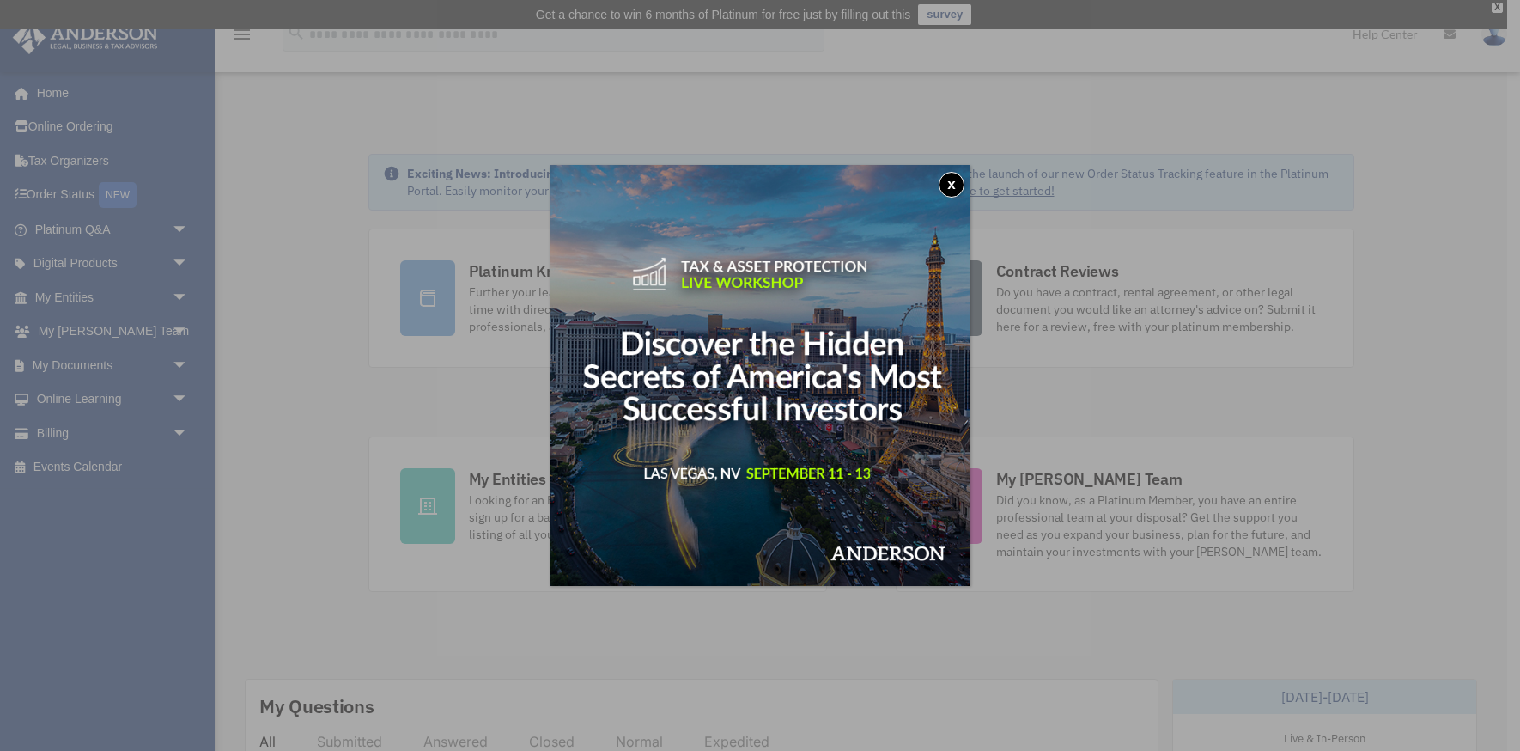
click at [951, 180] on button "x" at bounding box center [952, 185] width 26 height 26
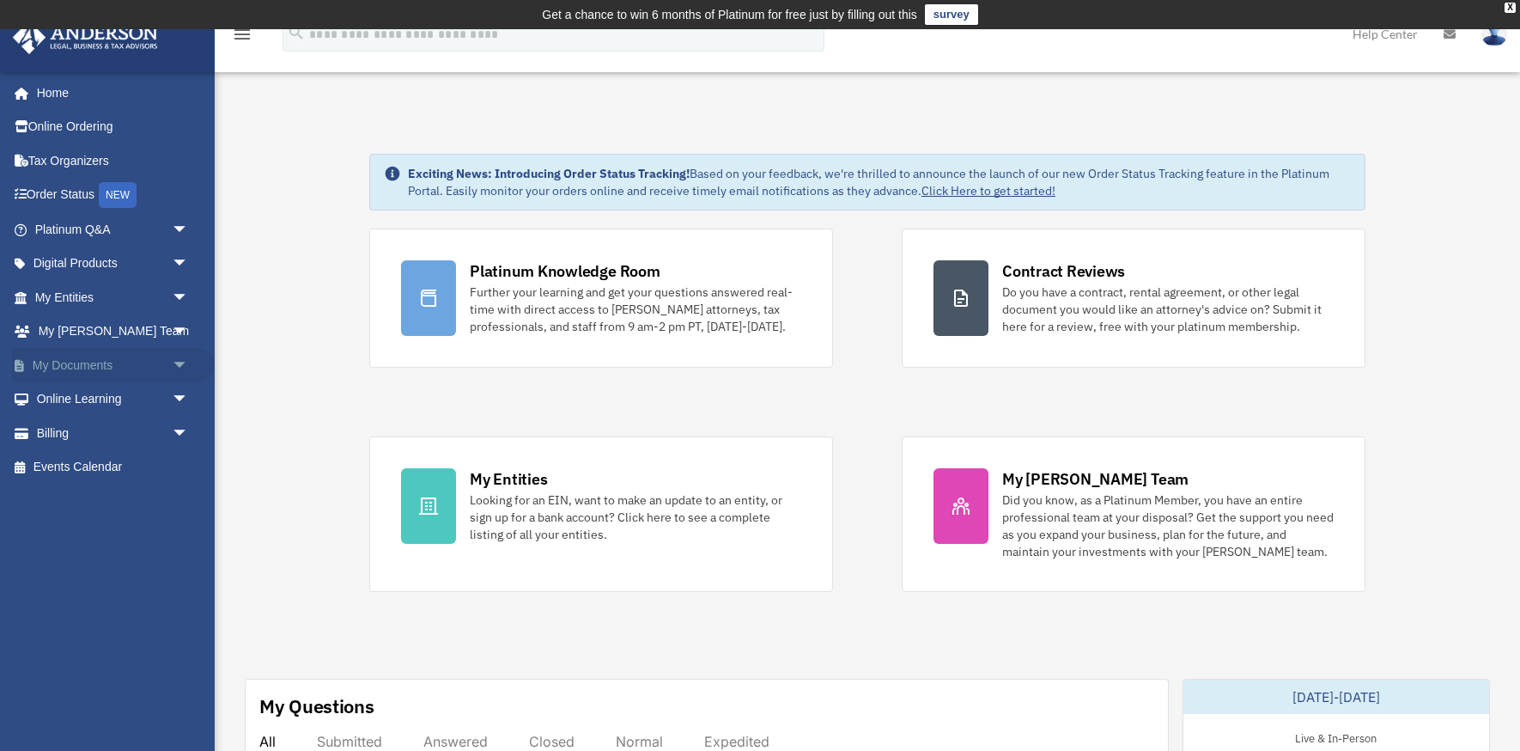
click at [90, 356] on link "My Documents arrow_drop_down" at bounding box center [113, 365] width 203 height 34
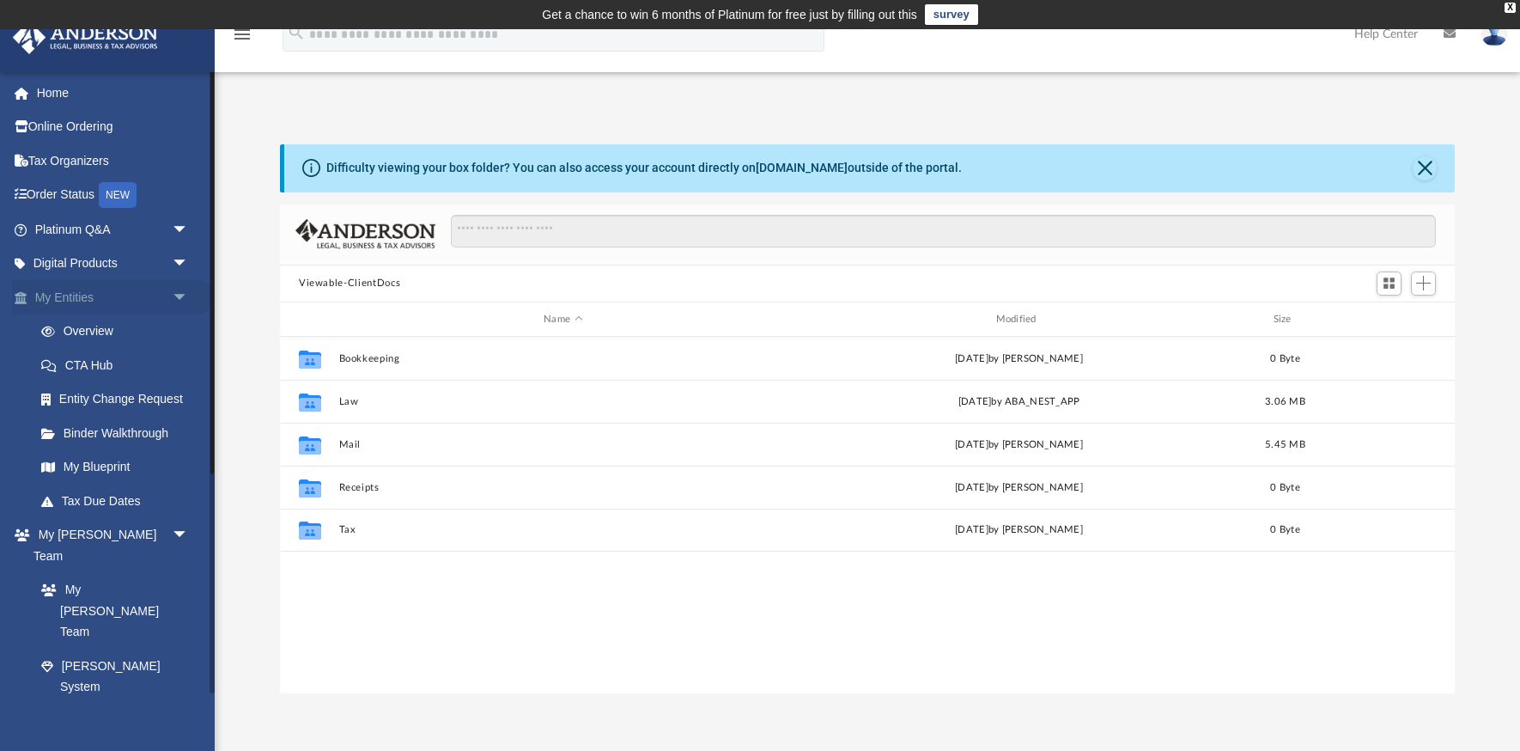
scroll to position [391, 1175]
click at [93, 326] on link "Overview" at bounding box center [119, 331] width 191 height 34
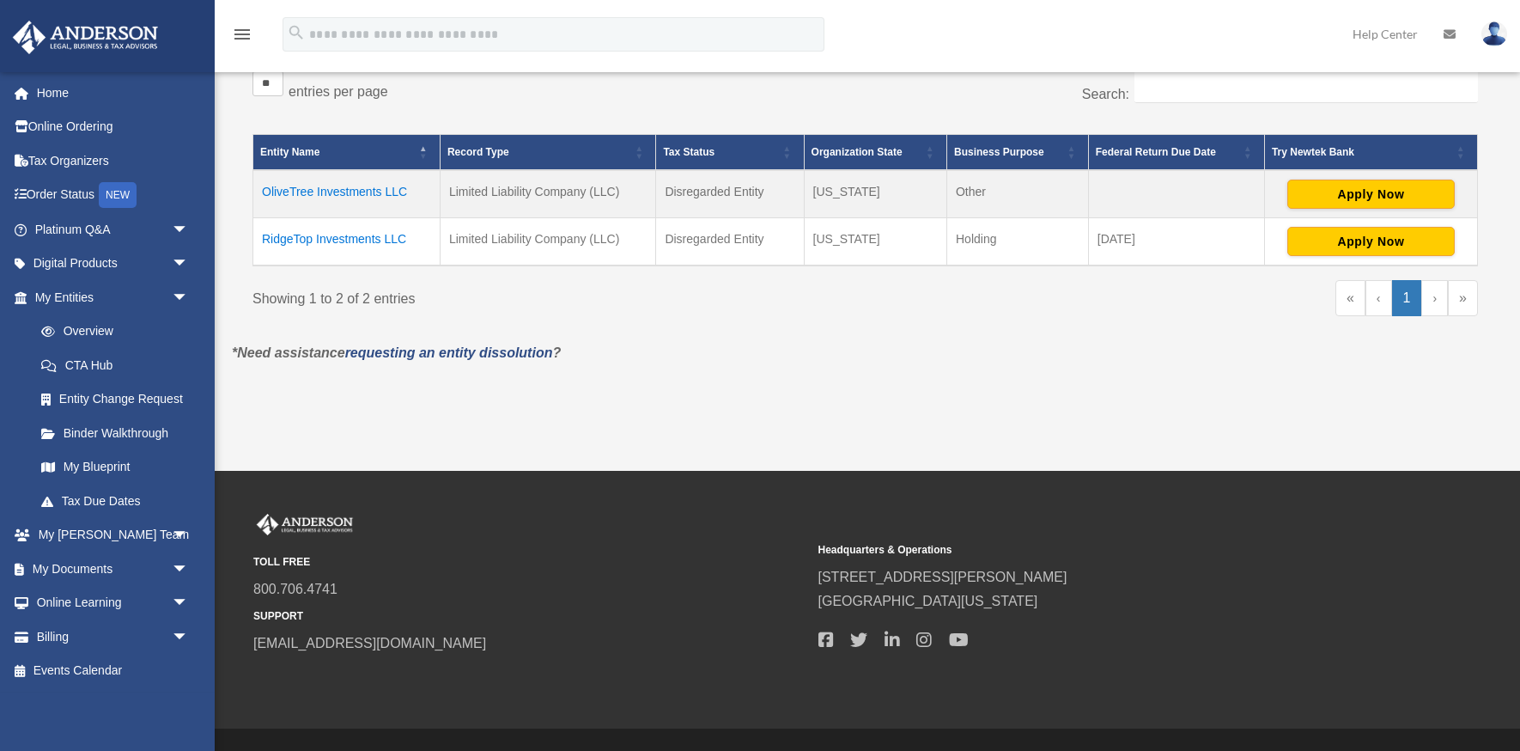
scroll to position [343, 0]
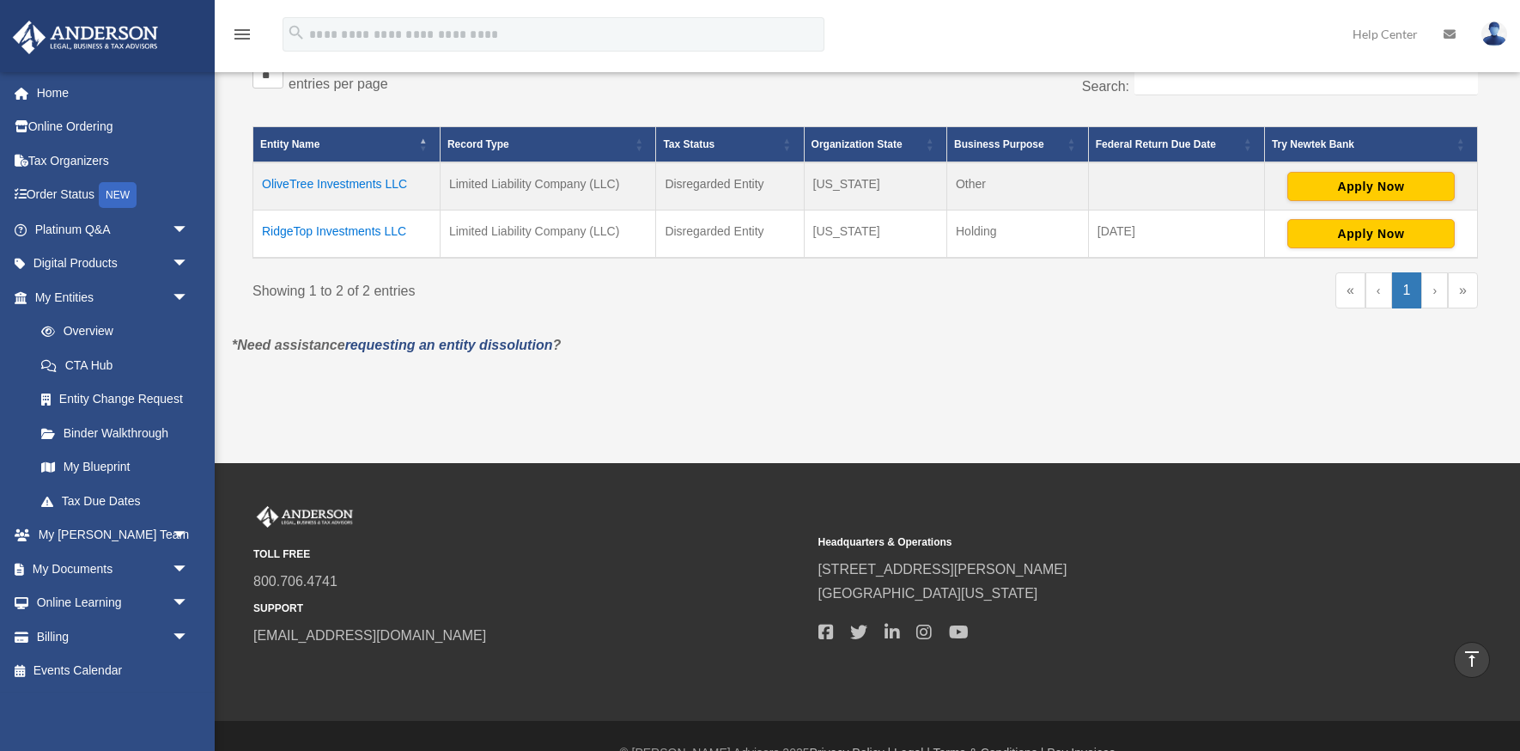
click at [360, 182] on td "OliveTree Investments LLC" at bounding box center [346, 186] width 187 height 48
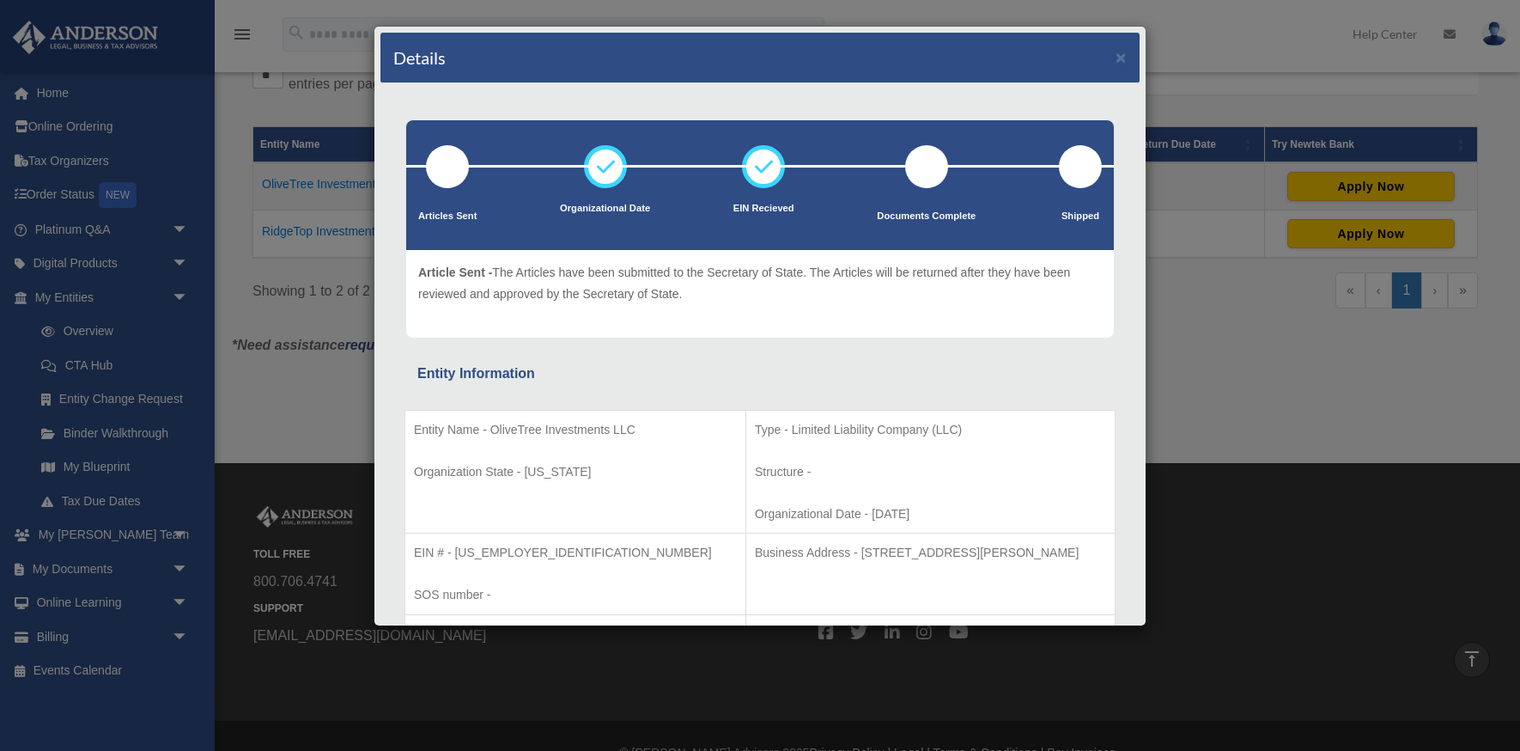
click at [504, 549] on p "EIN # - [US_EMPLOYER_IDENTIFICATION_NUMBER]" at bounding box center [575, 552] width 323 height 21
click at [504, 549] on p "EIN # - 87-2715099" at bounding box center [575, 552] width 323 height 21
click at [504, 549] on p "EIN # - [US_EMPLOYER_IDENTIFICATION_NUMBER]" at bounding box center [575, 552] width 323 height 21
drag, startPoint x: 535, startPoint y: 551, endPoint x: 454, endPoint y: 554, distance: 80.8
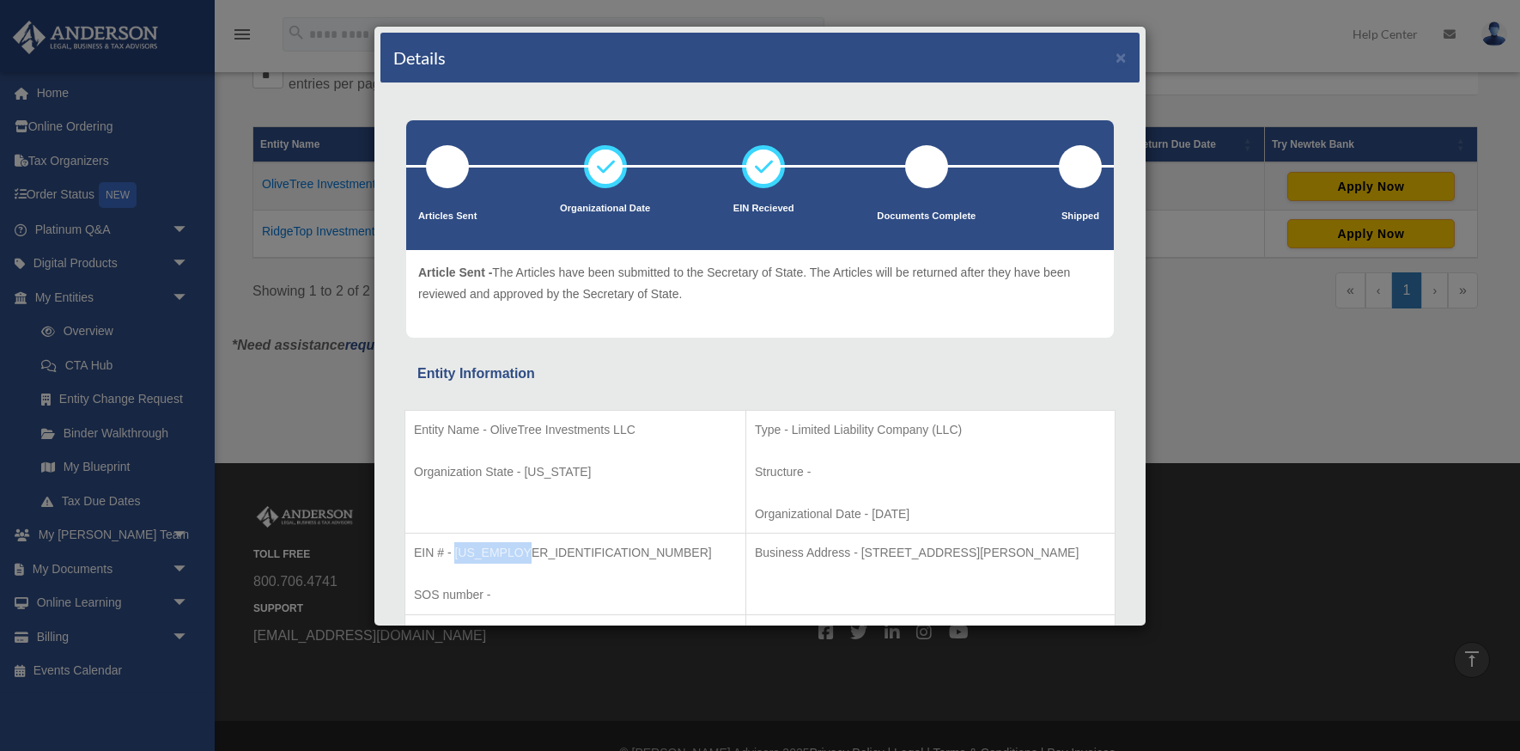
click at [454, 554] on p "EIN # - 87-2715099" at bounding box center [575, 552] width 323 height 21
copy p "87-2715099"
drag, startPoint x: 632, startPoint y: 429, endPoint x: 490, endPoint y: 423, distance: 141.8
click at [490, 423] on p "Entity Name - OliveTree Investments LLC" at bounding box center [575, 429] width 323 height 21
copy p "OliveTree Investments LLC"
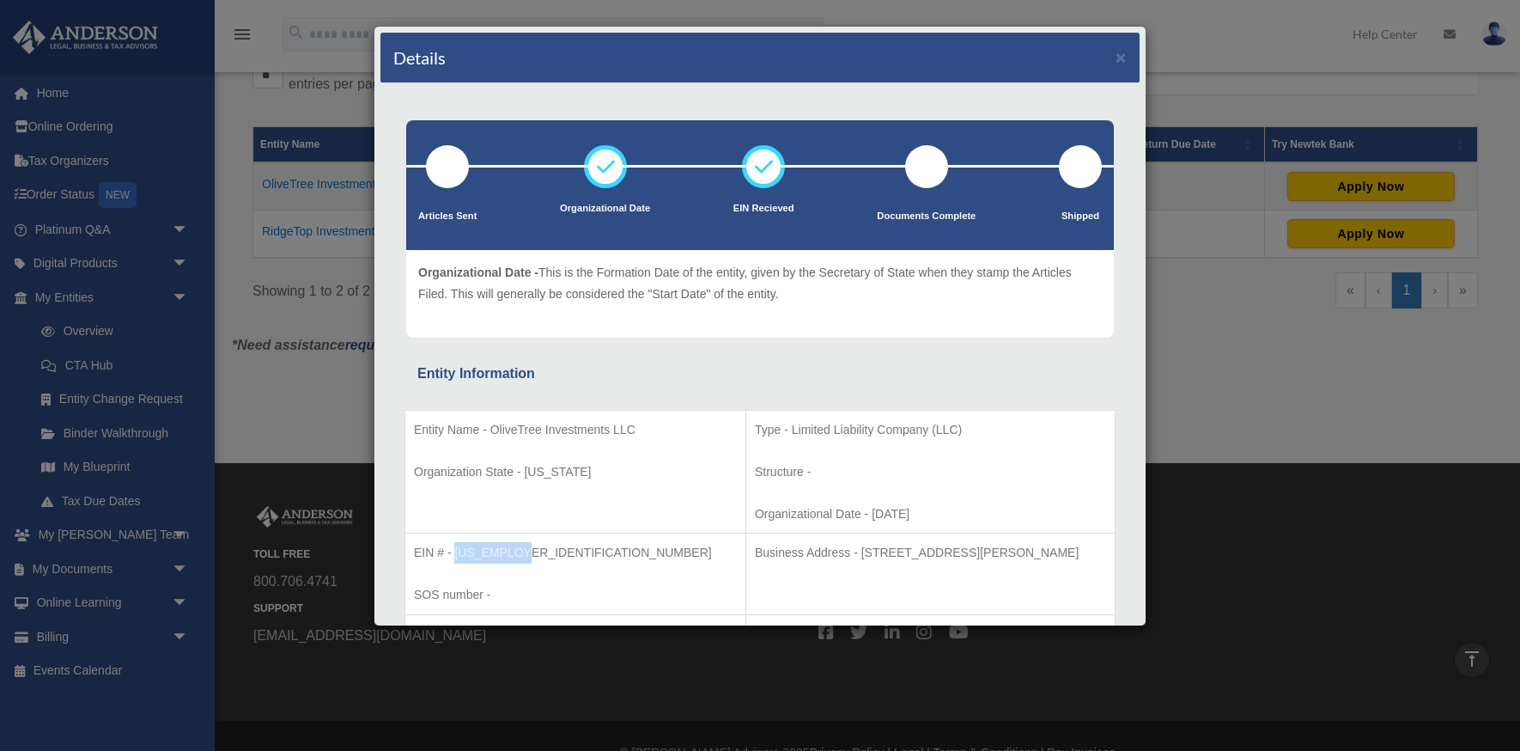
drag, startPoint x: 520, startPoint y: 551, endPoint x: 456, endPoint y: 551, distance: 64.4
click at [456, 551] on p "EIN # - 87-2715099" at bounding box center [575, 552] width 323 height 21
copy p "87-2715099"
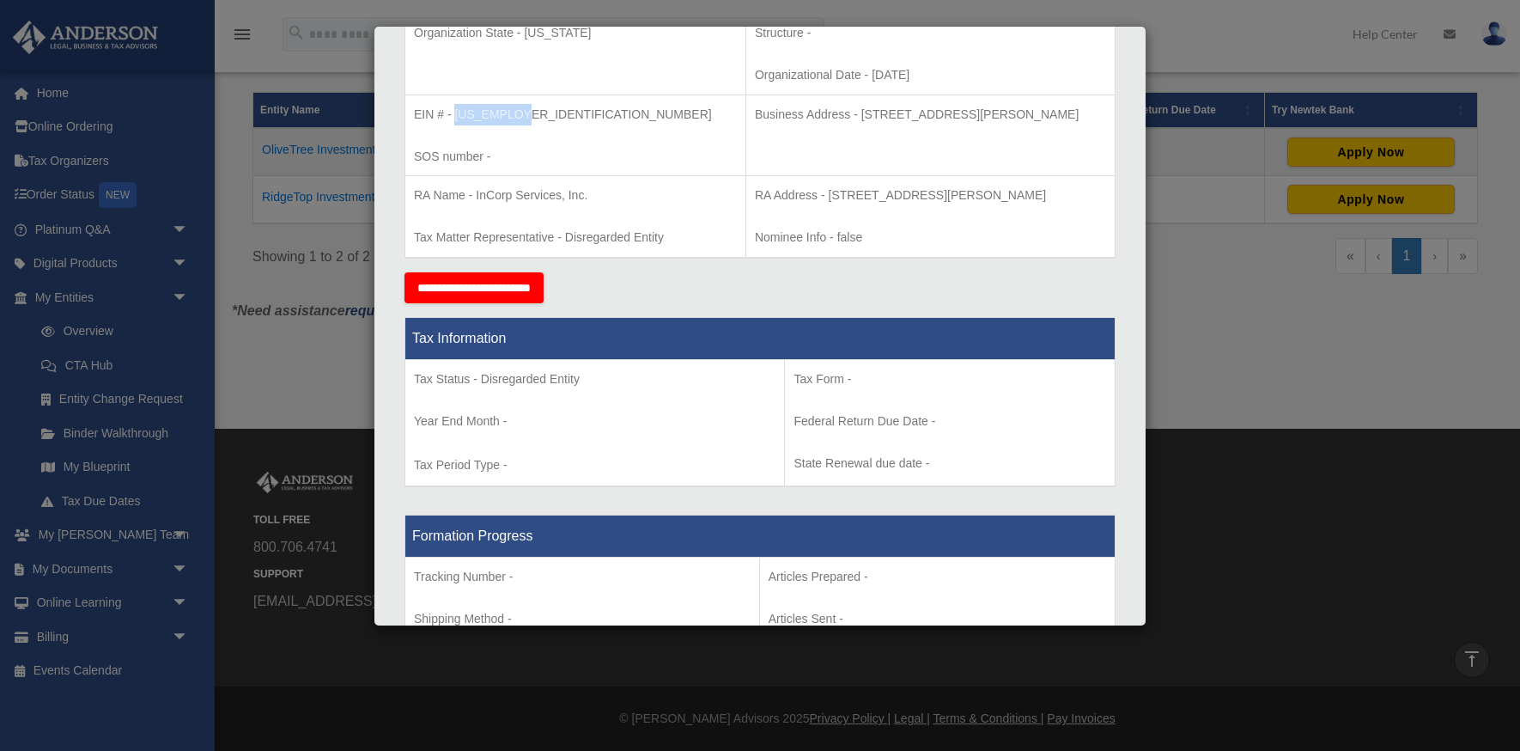
scroll to position [0, 0]
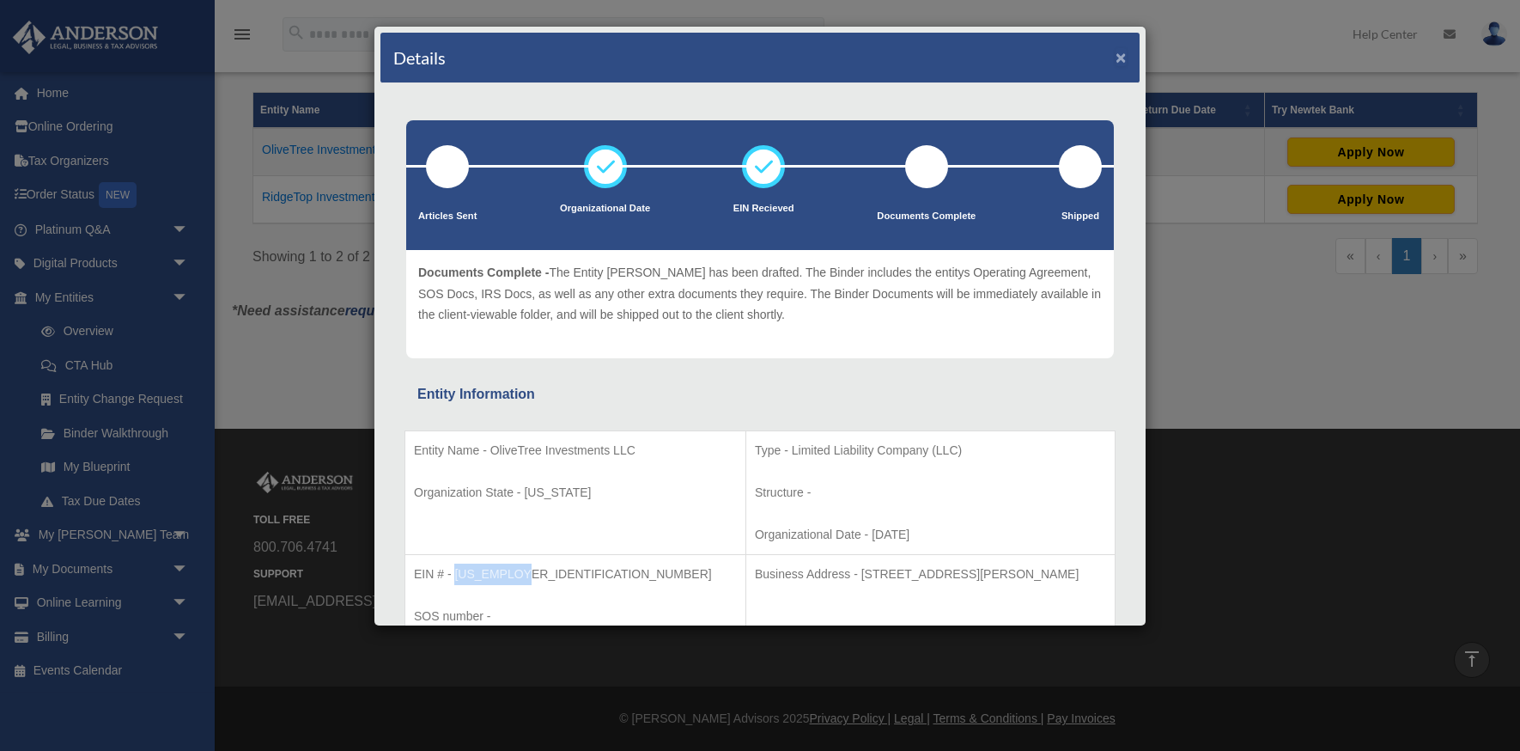
click at [1121, 57] on button "×" at bounding box center [1121, 57] width 11 height 18
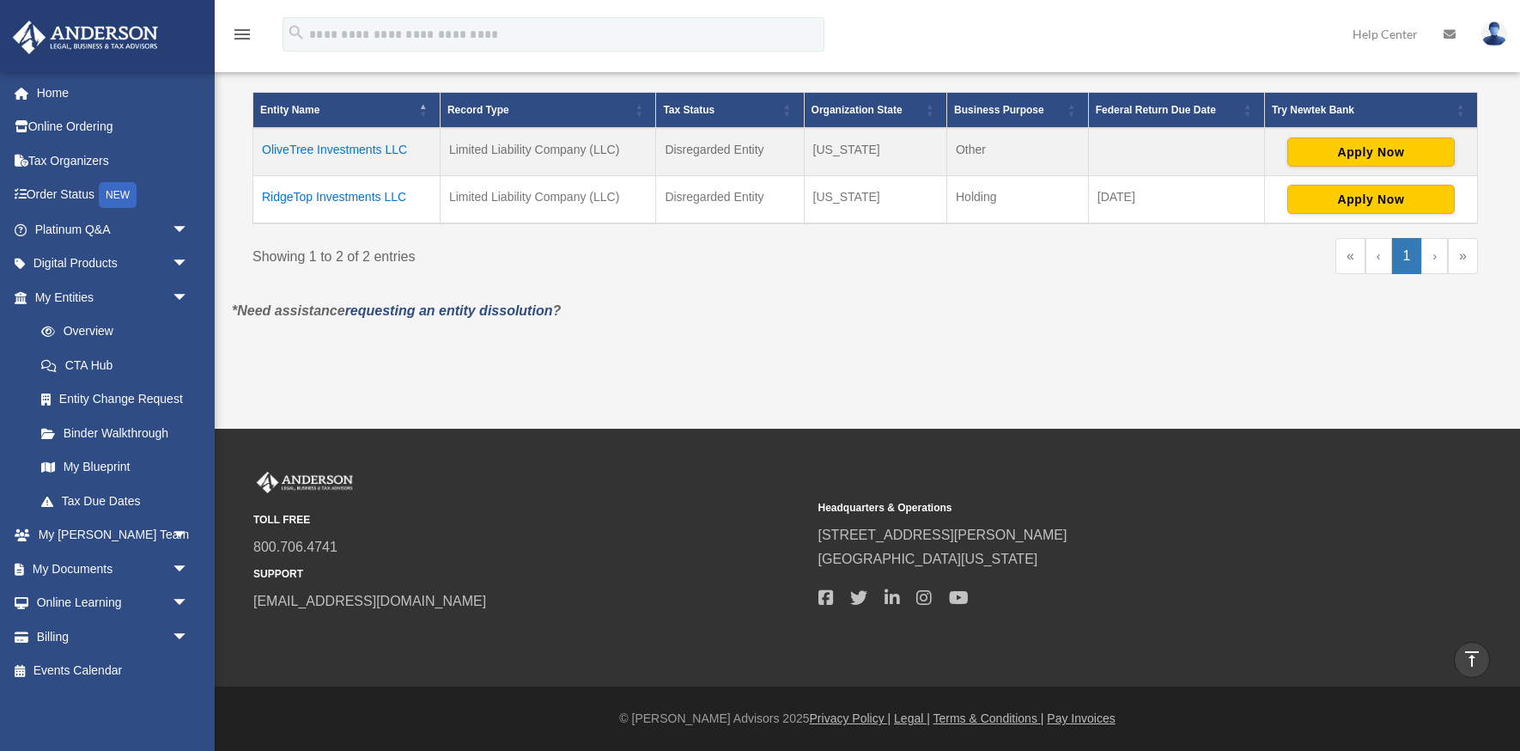
click at [324, 193] on td "RidgeTop Investments LLC" at bounding box center [346, 199] width 187 height 48
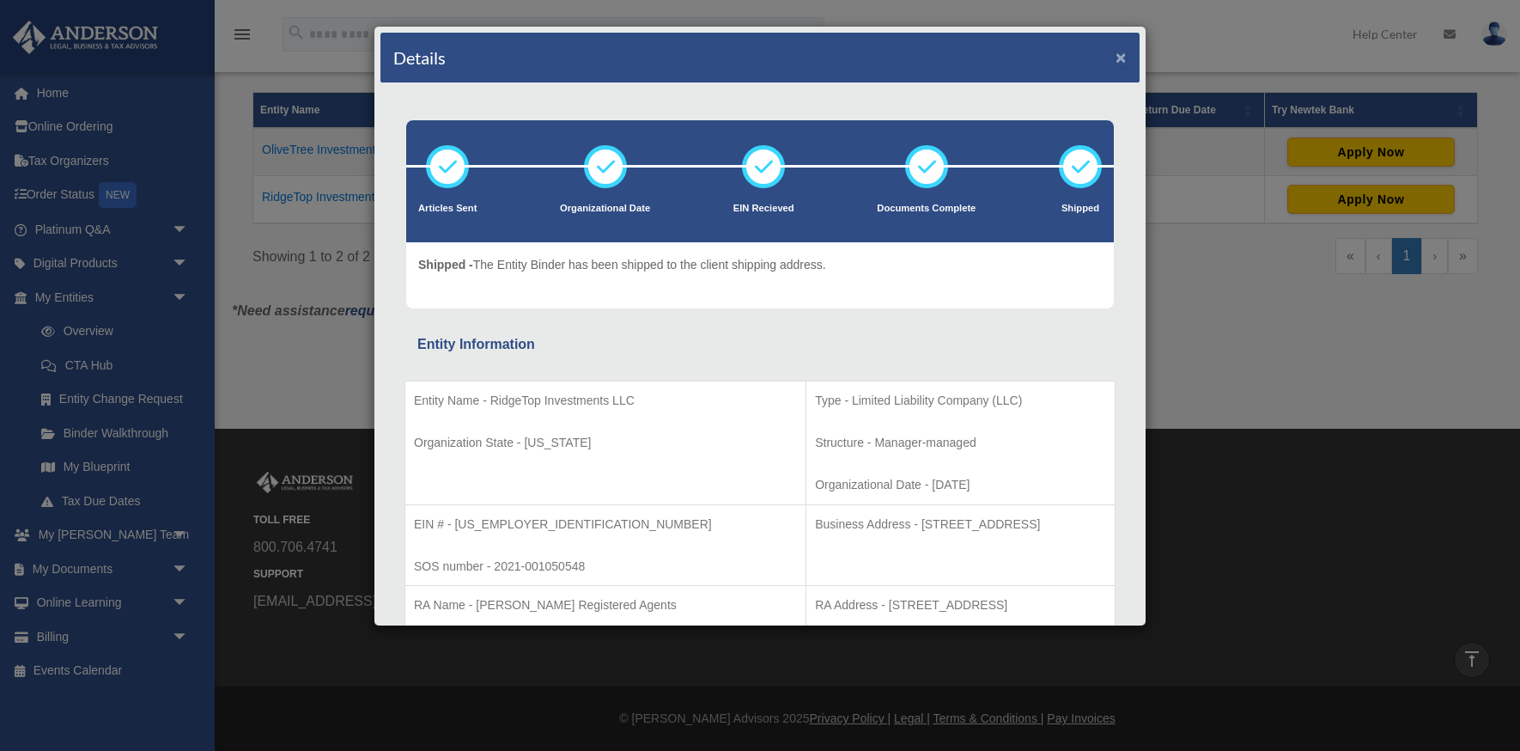
click at [1123, 55] on button "×" at bounding box center [1121, 57] width 11 height 18
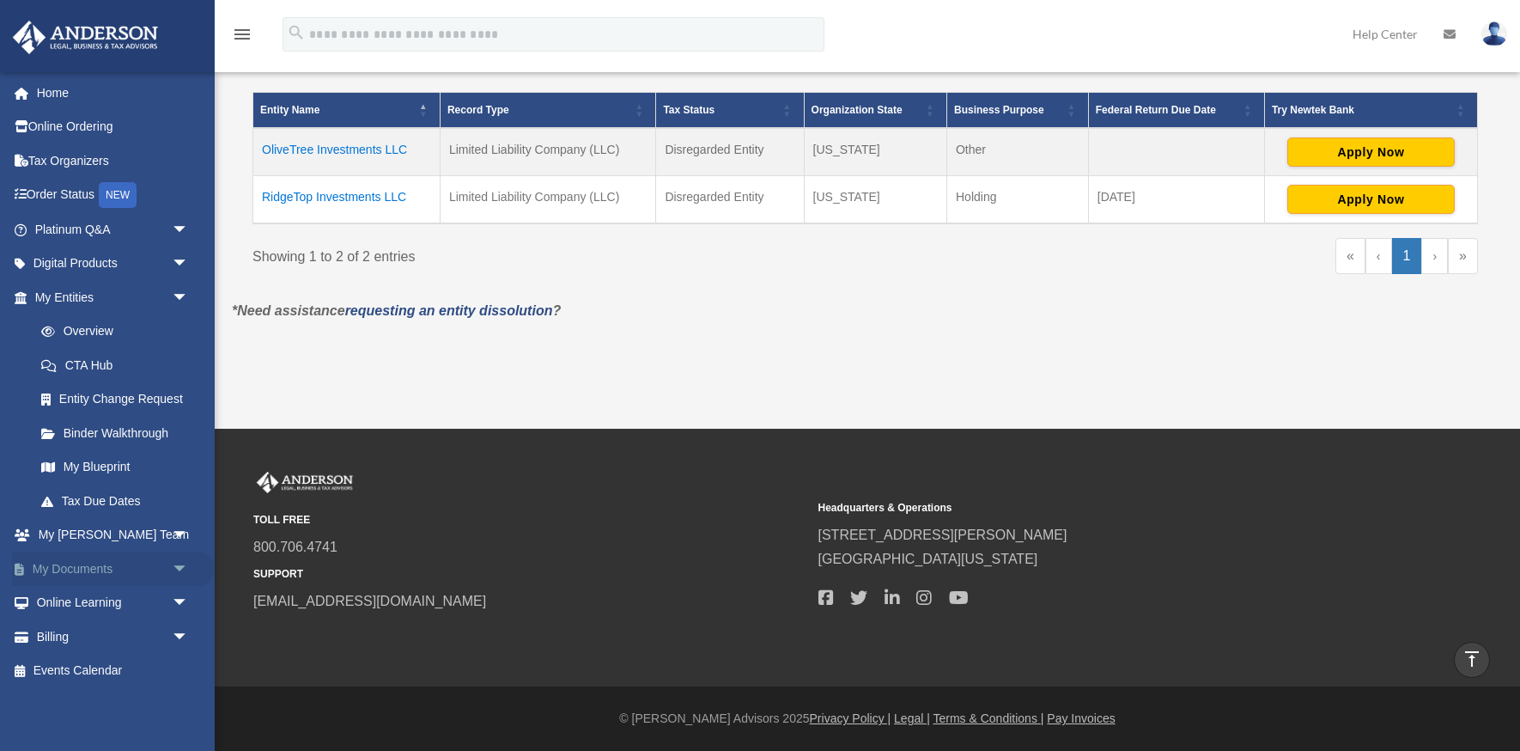
click at [105, 570] on link "My Documents arrow_drop_down" at bounding box center [113, 568] width 203 height 34
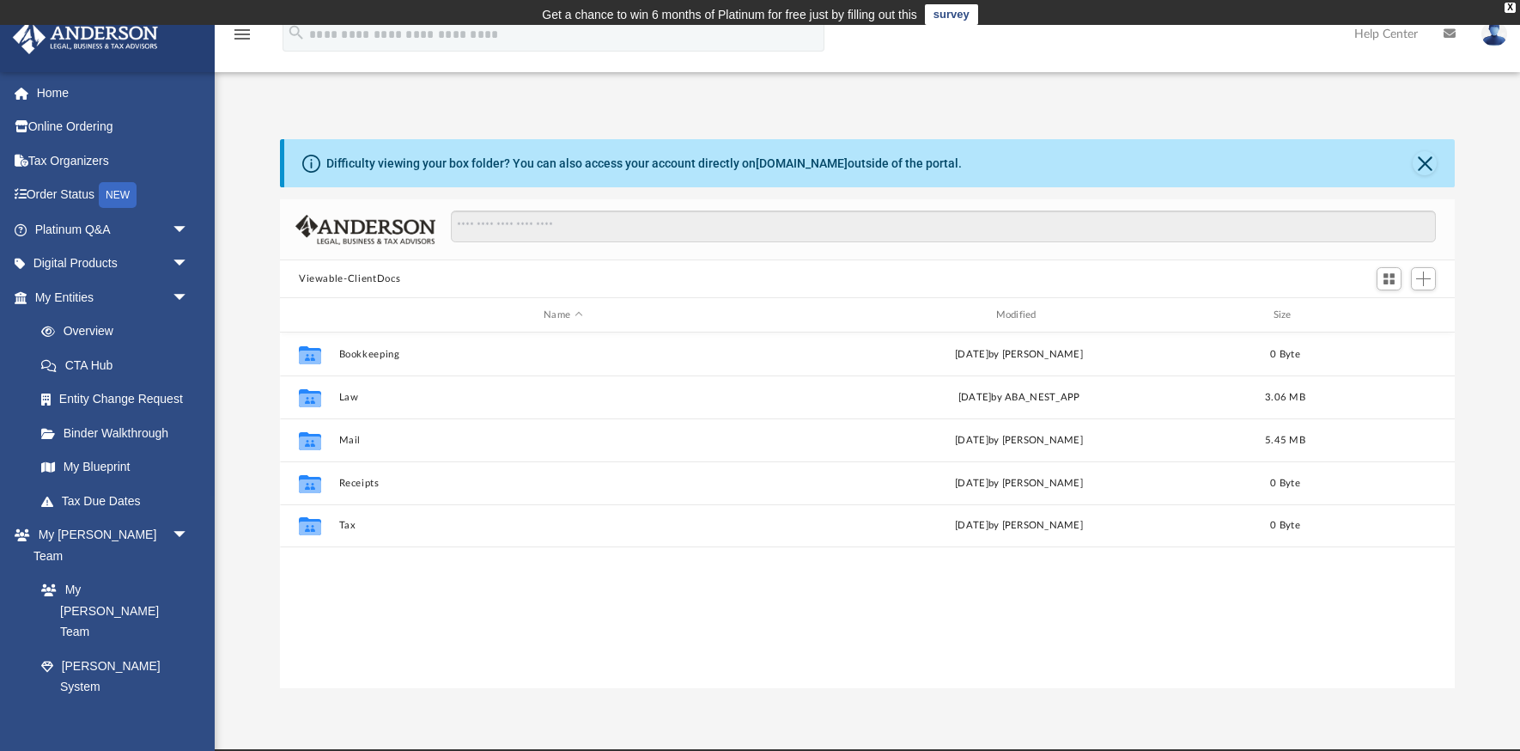
scroll to position [391, 1175]
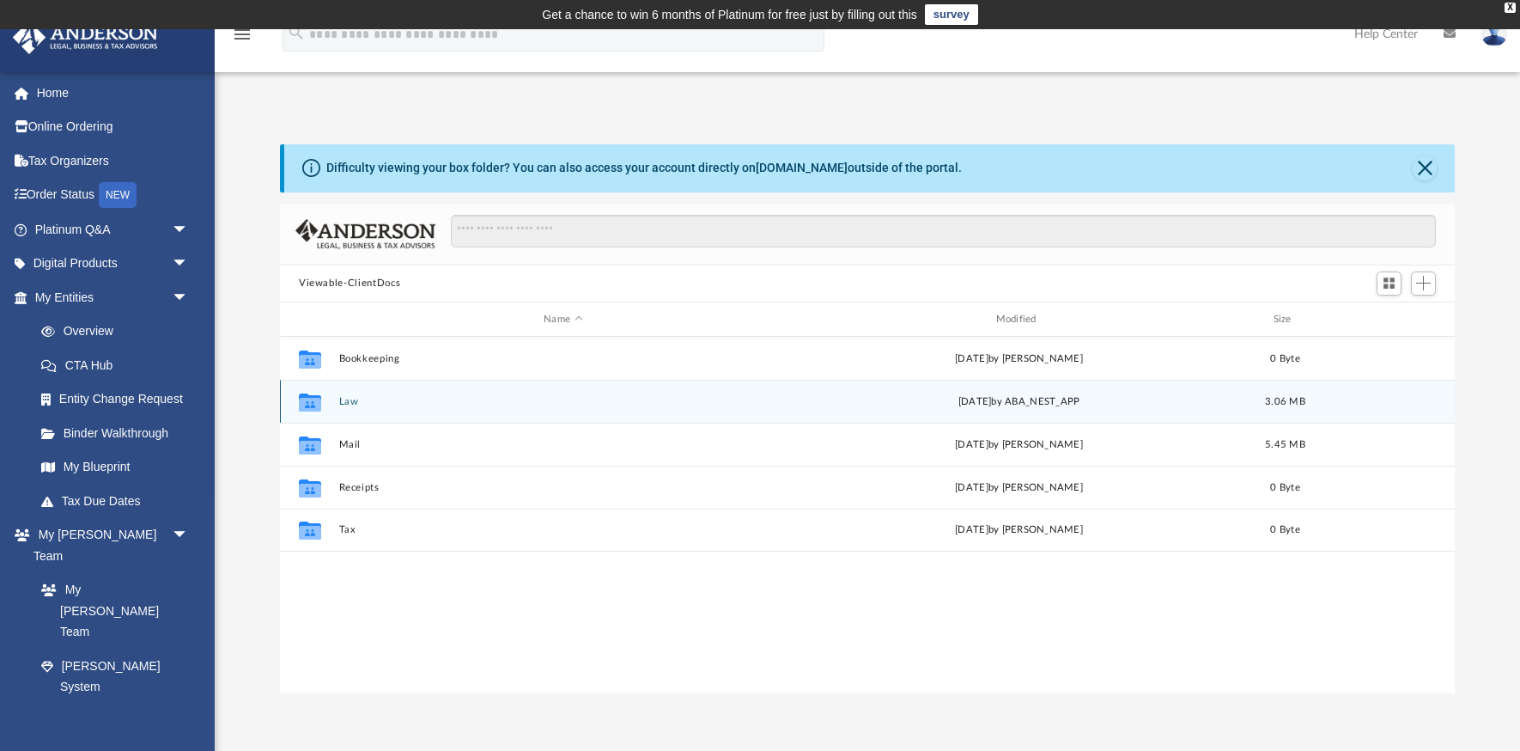
click at [353, 408] on div "Collaborated Folder Law [DATE] by ABA_NEST_APP 3.06 MB" at bounding box center [867, 401] width 1175 height 43
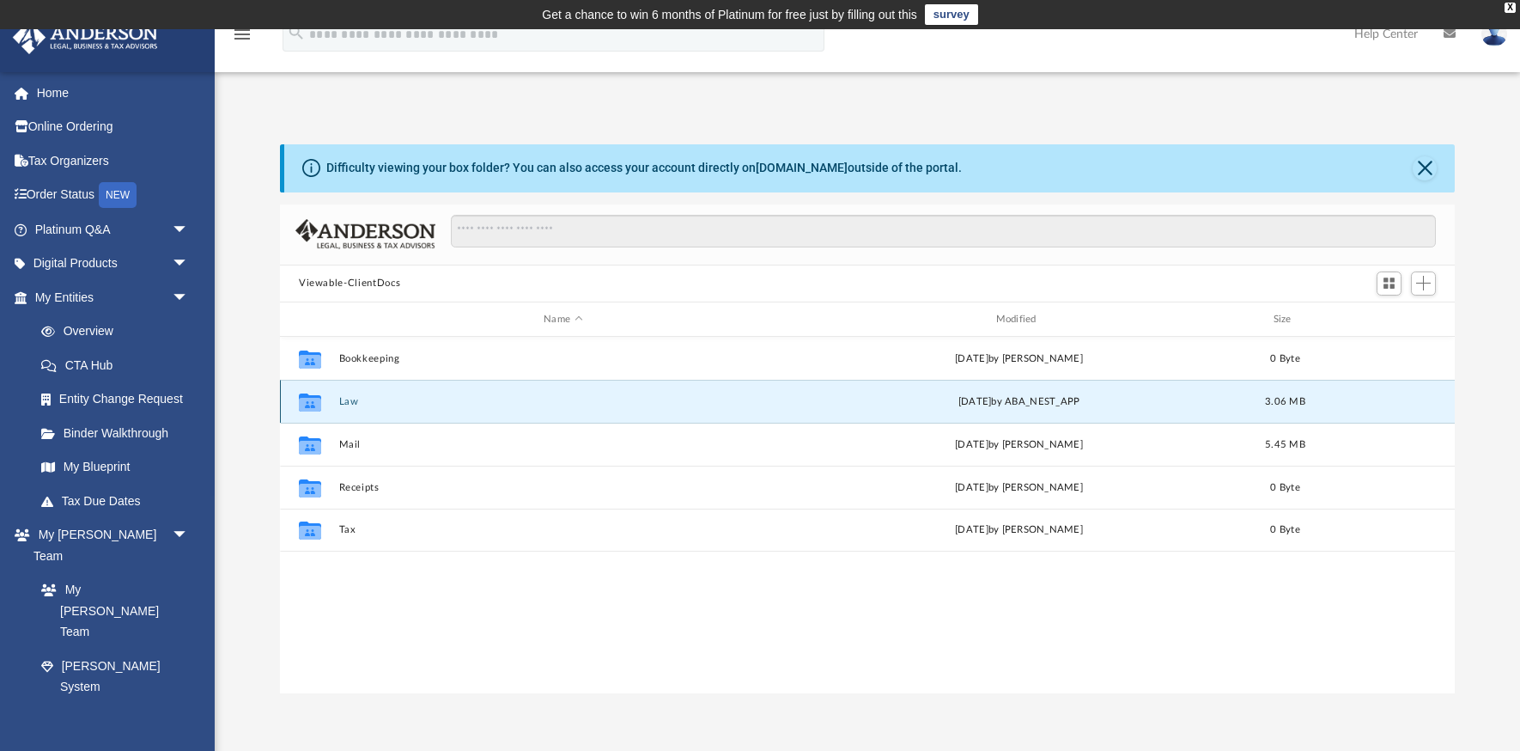
click at [353, 400] on button "Law" at bounding box center [563, 401] width 448 height 11
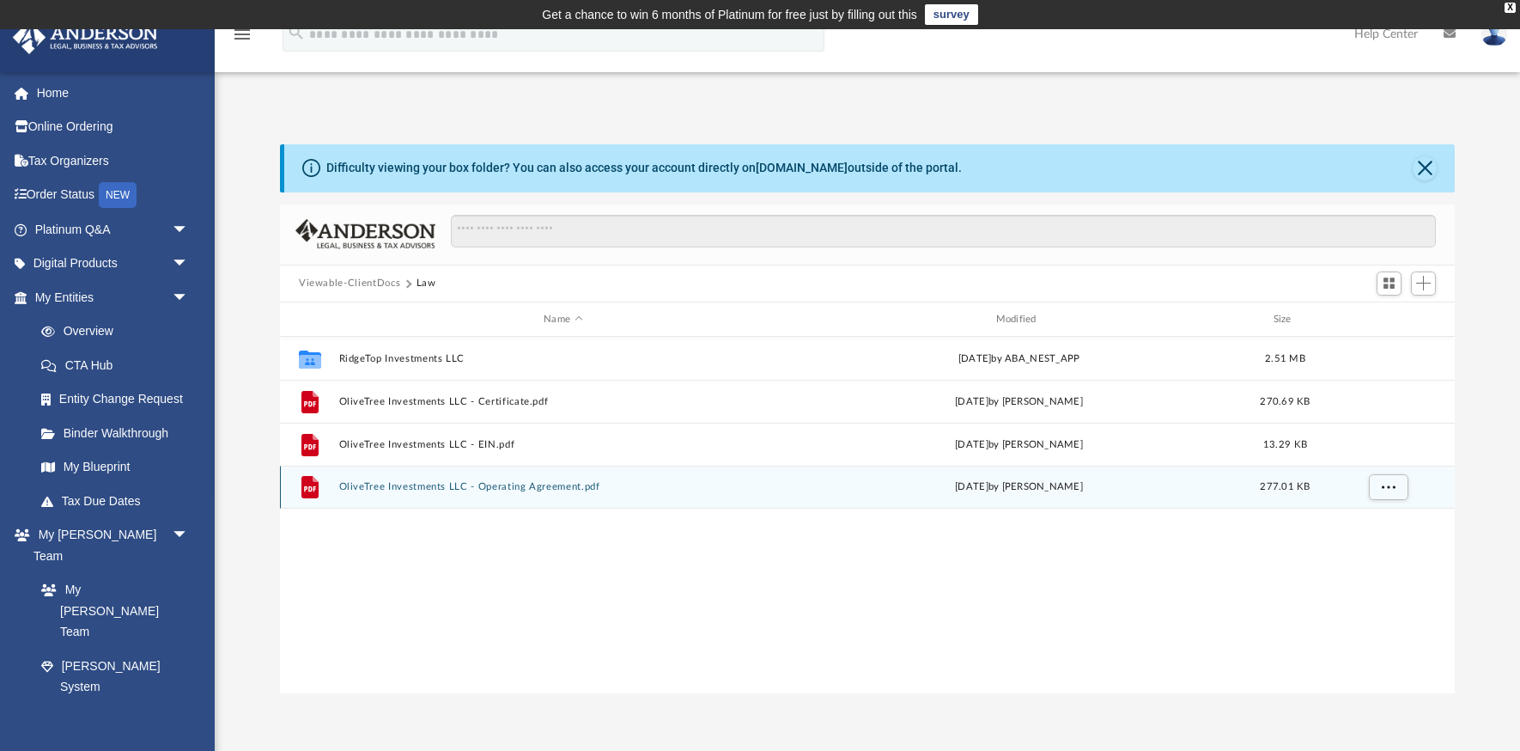
click at [448, 485] on button "OliveTree Investments LLC - Operating Agreement.pdf" at bounding box center [563, 487] width 448 height 11
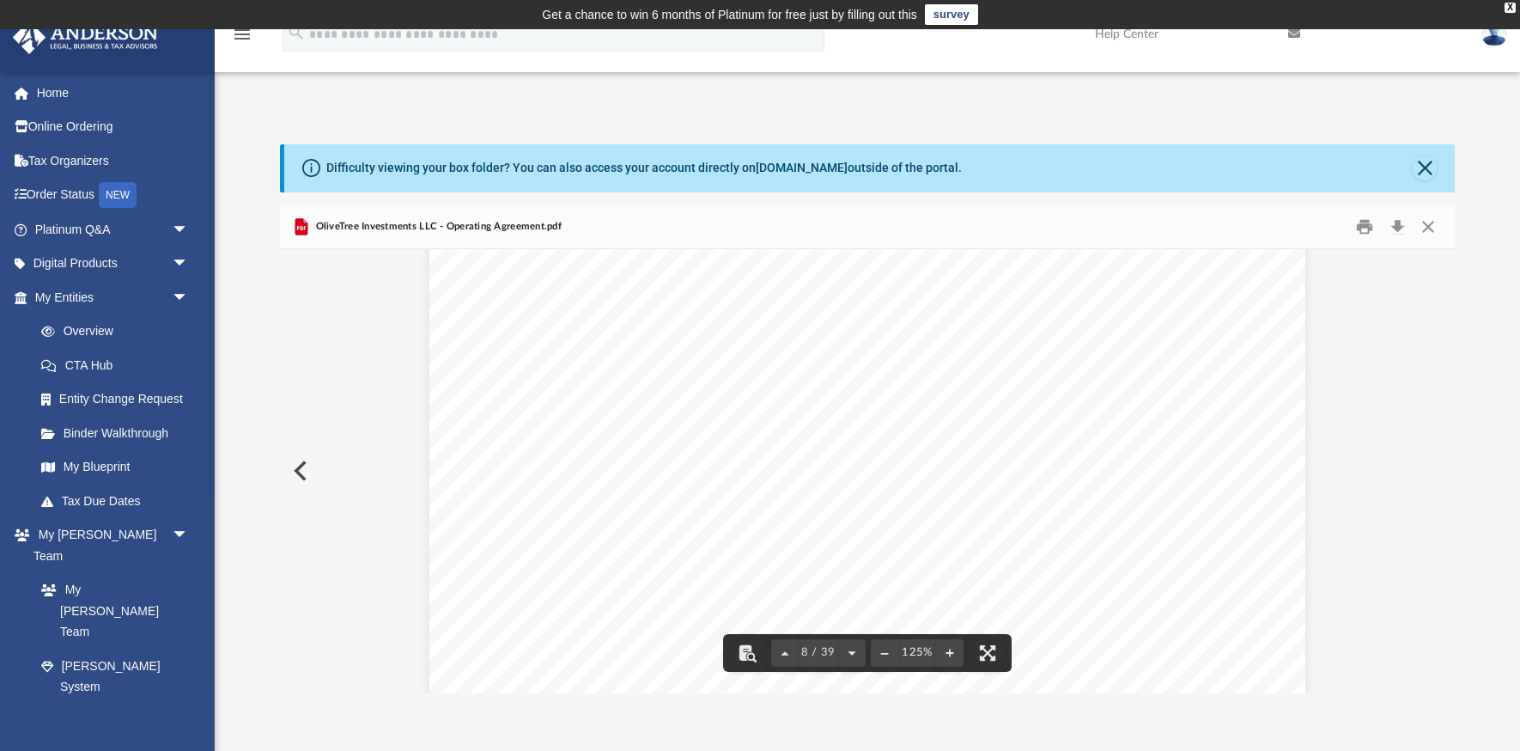
scroll to position [8388, 0]
click at [1418, 169] on button "Close" at bounding box center [1425, 168] width 24 height 24
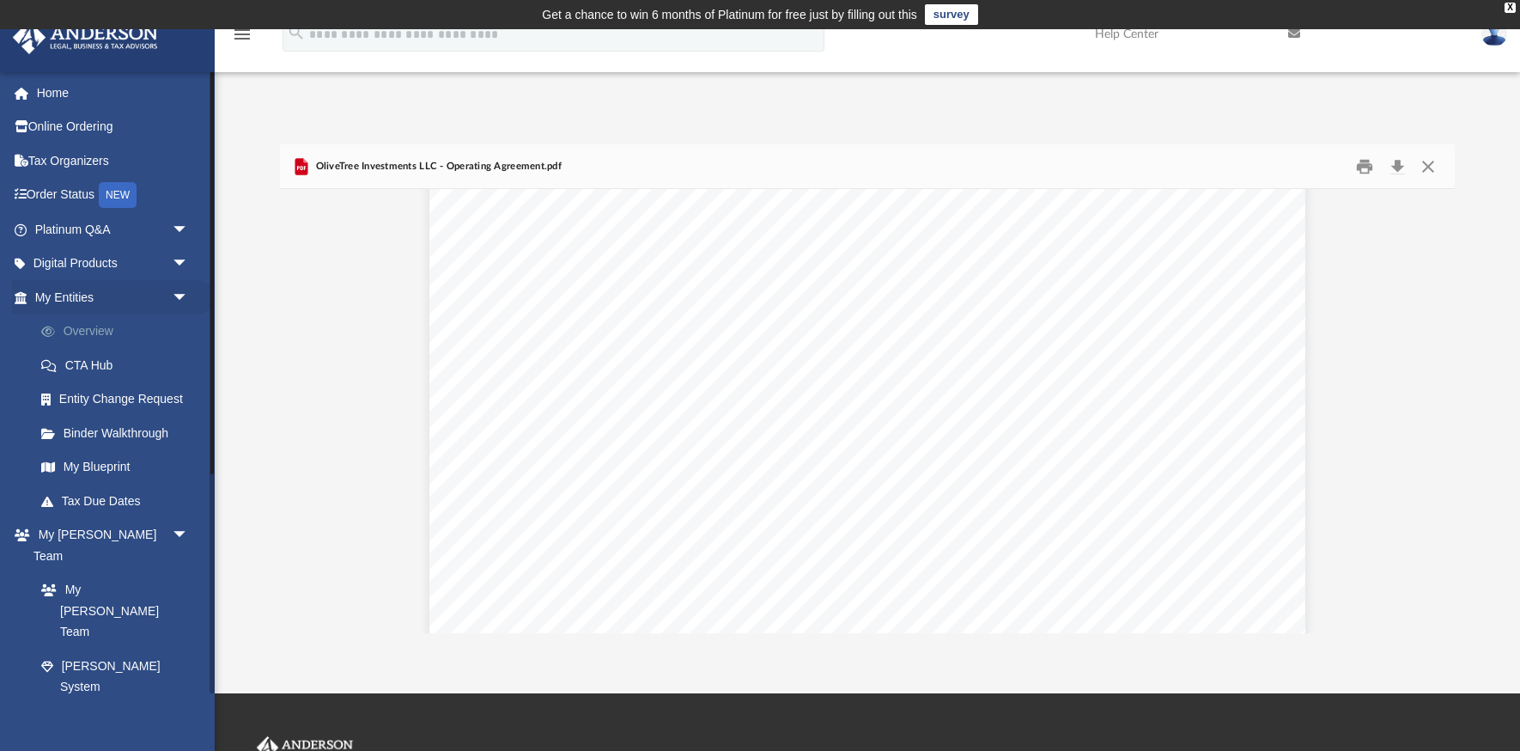
click at [92, 339] on link "Overview" at bounding box center [119, 331] width 191 height 34
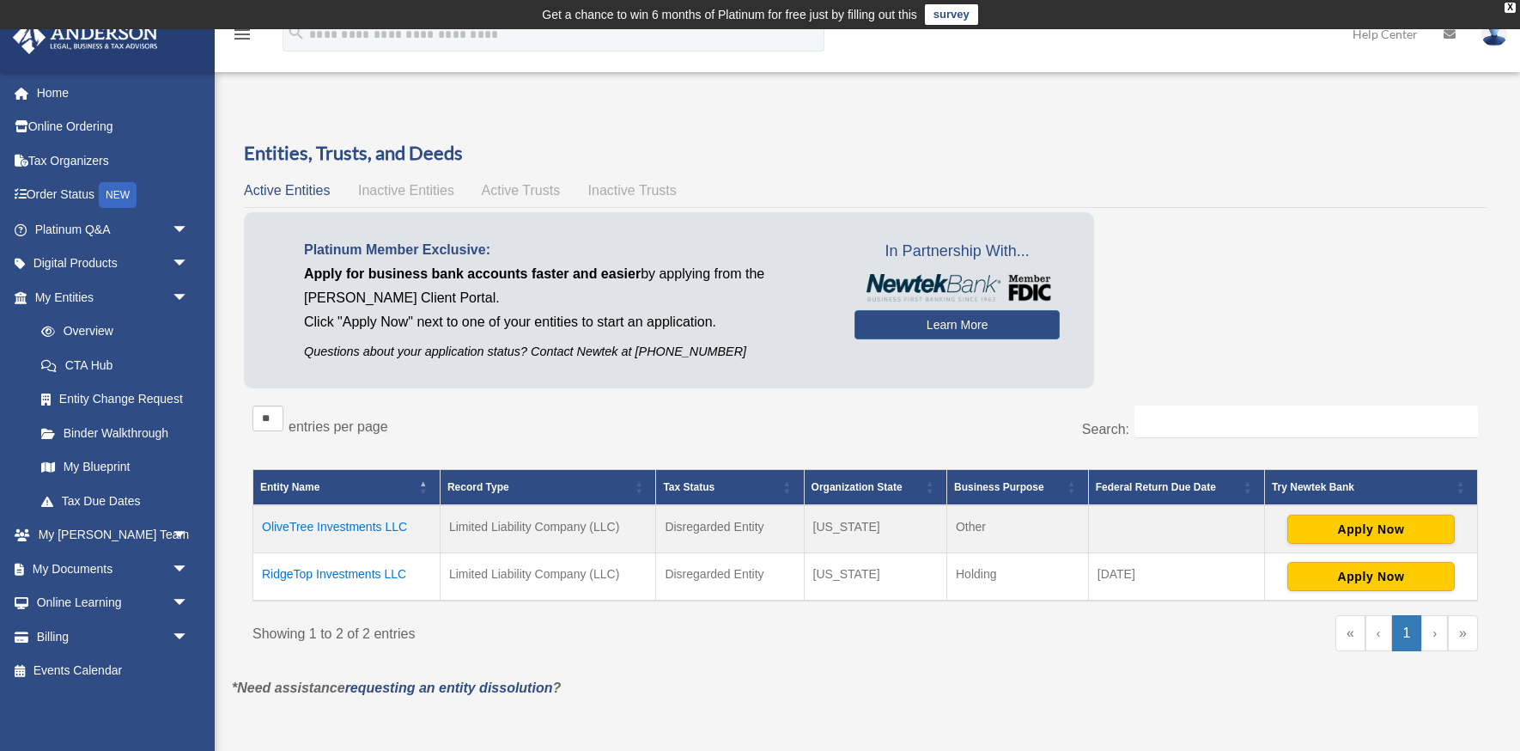
click at [376, 526] on td "OliveTree Investments LLC" at bounding box center [346, 529] width 187 height 48
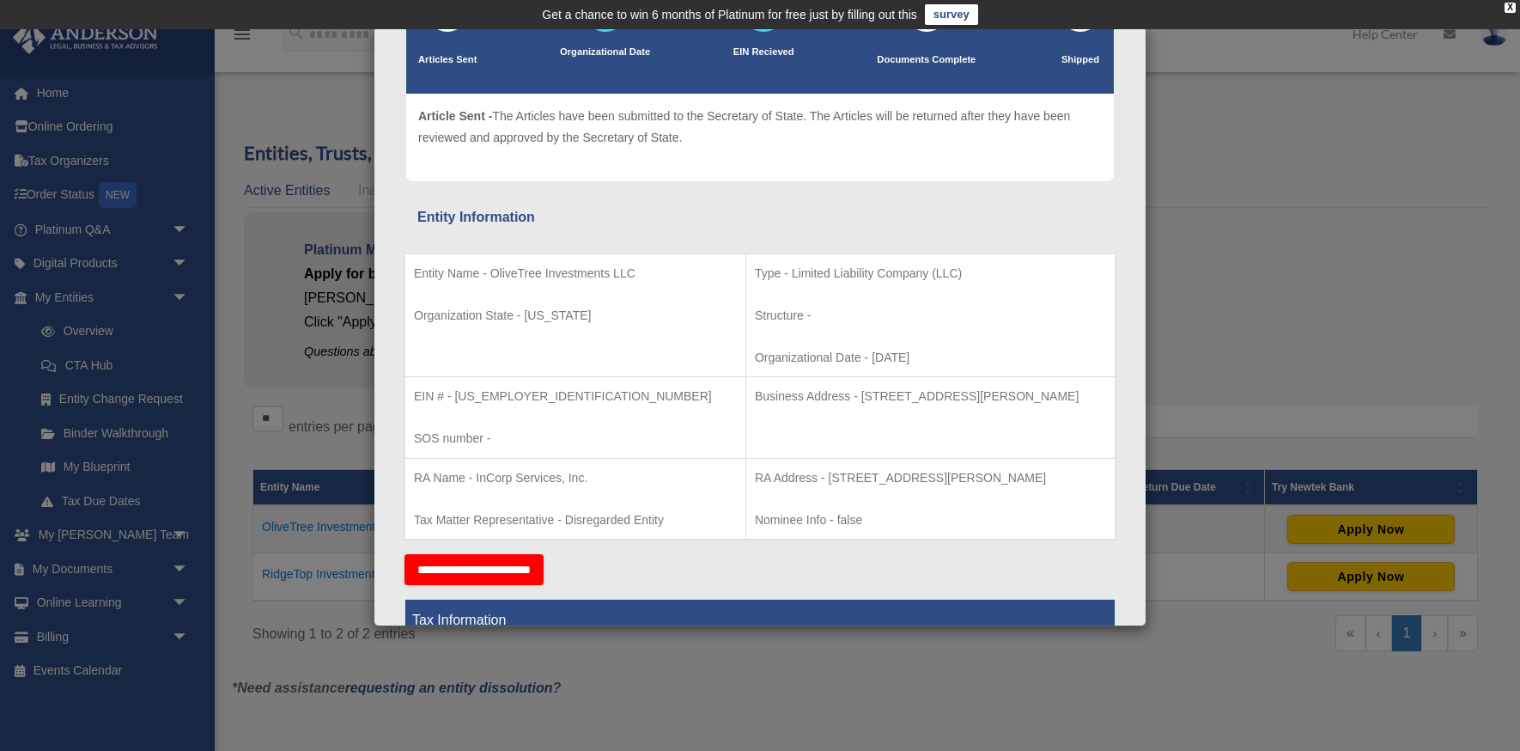
scroll to position [157, 0]
drag, startPoint x: 835, startPoint y: 399, endPoint x: 1054, endPoint y: 396, distance: 219.0
click at [1054, 396] on p "Business Address - 1910 Thomes Ave Cheyenne, WY 82001" at bounding box center [930, 395] width 351 height 21
copy p "1910 Thomes Ave Cheyenne, WY 82001"
click at [1250, 346] on div "Details × Articles Sent Organizational Date" at bounding box center [760, 375] width 1520 height 751
